Goal: Information Seeking & Learning: Check status

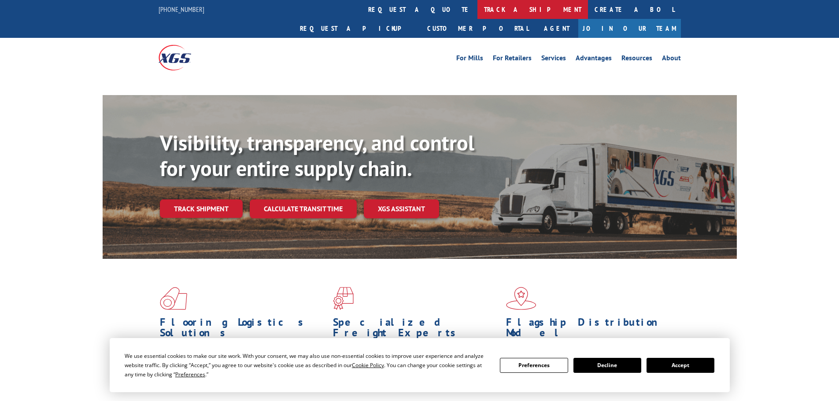
click at [477, 7] on link "track a shipment" at bounding box center [532, 9] width 111 height 19
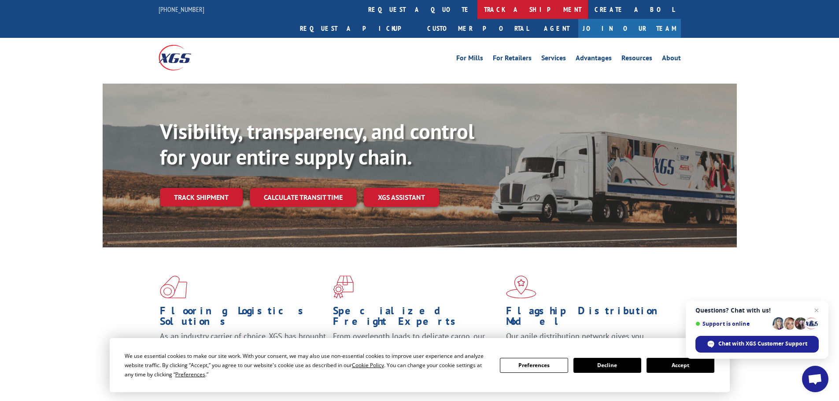
click at [477, 12] on link "track a shipment" at bounding box center [532, 9] width 111 height 19
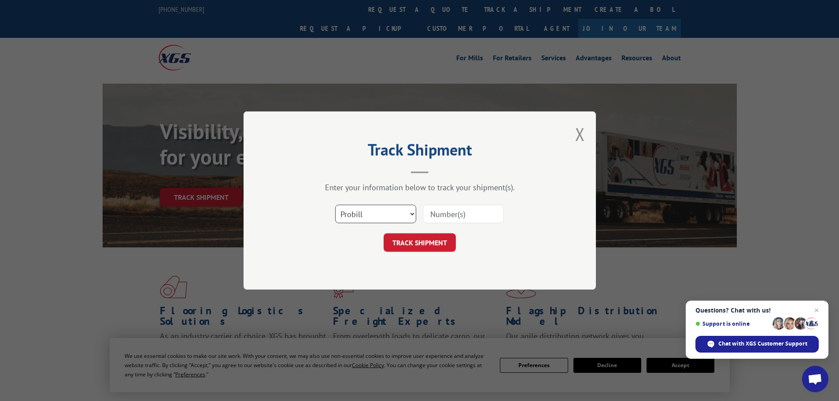
click at [350, 218] on select "Select category... Probill BOL PO" at bounding box center [375, 214] width 81 height 18
select select "po"
click at [335, 205] on select "Select category... Probill BOL PO" at bounding box center [375, 214] width 81 height 18
click at [458, 213] on input at bounding box center [463, 214] width 81 height 18
paste input "48508651"
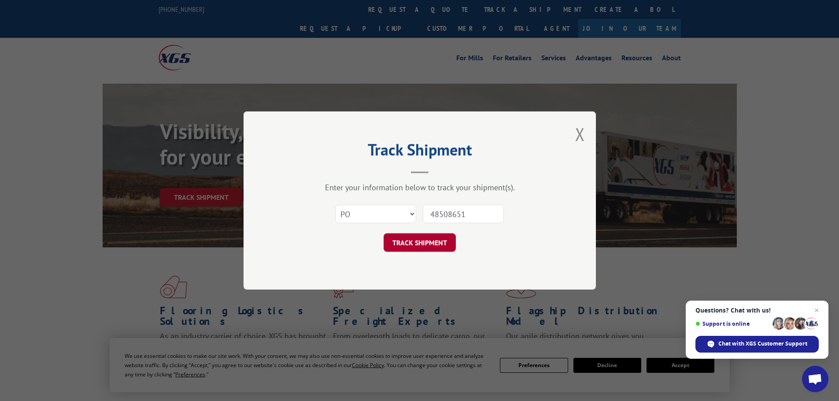
type input "48508651"
click at [417, 243] on button "TRACK SHIPMENT" at bounding box center [420, 242] width 72 height 18
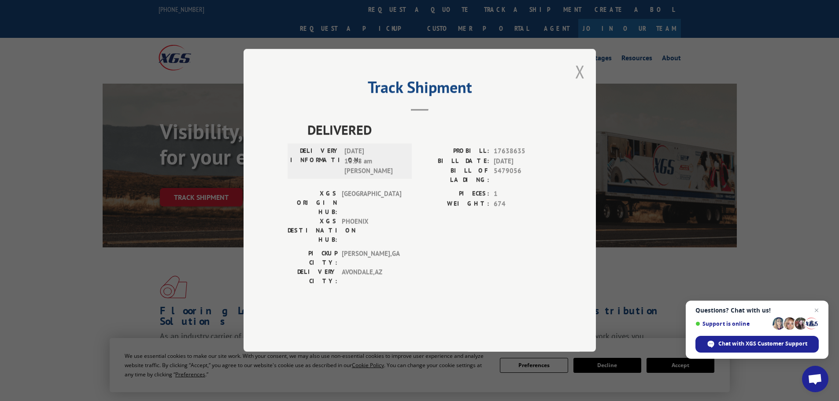
click at [578, 83] on button "Close modal" at bounding box center [580, 71] width 10 height 23
